Goal: Task Accomplishment & Management: Use online tool/utility

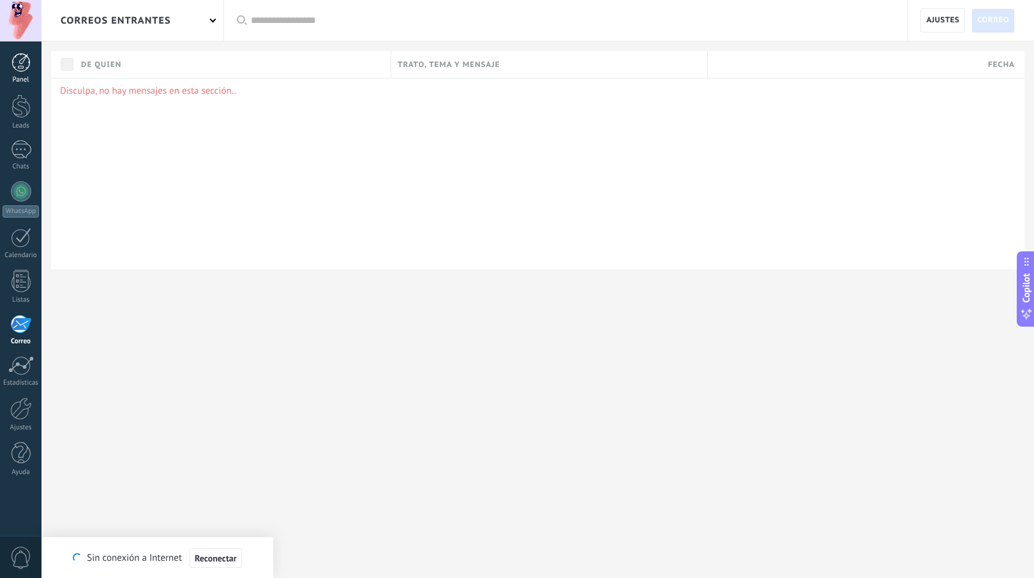
click at [32, 73] on link "Panel" at bounding box center [20, 68] width 41 height 31
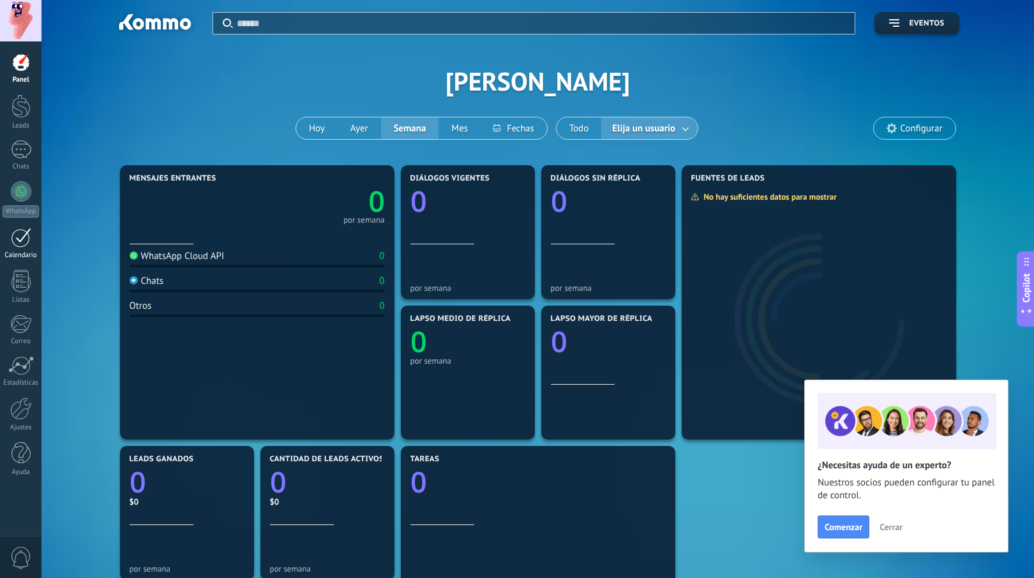
click at [24, 246] on div at bounding box center [21, 238] width 20 height 20
